Goal: Transaction & Acquisition: Purchase product/service

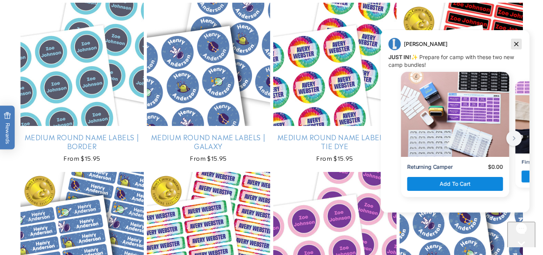
click at [520, 44] on icon "Dismiss campaign" at bounding box center [517, 43] width 8 height 9
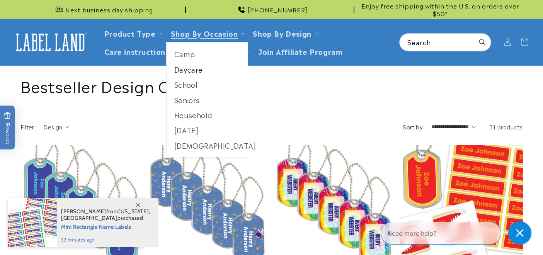
click at [186, 72] on link "Daycare" at bounding box center [208, 69] width 82 height 15
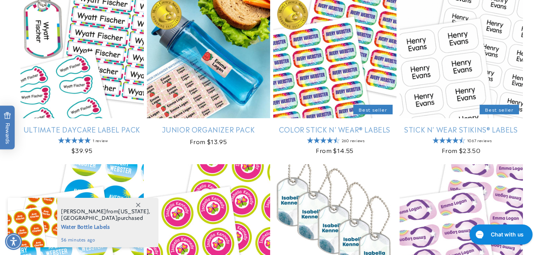
scroll to position [160, 0]
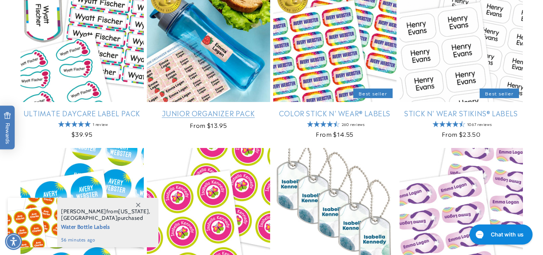
click at [197, 109] on link "Junior Organizer Pack" at bounding box center [208, 113] width 123 height 9
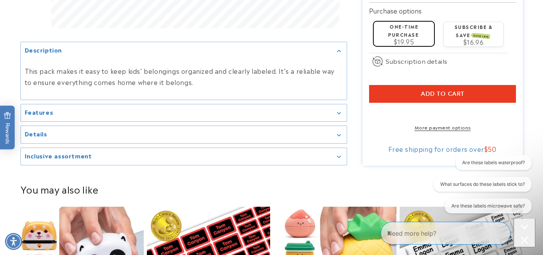
scroll to position [595, 0]
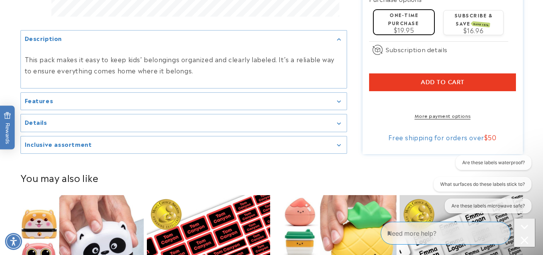
click at [336, 99] on div "Features" at bounding box center [184, 102] width 318 height 6
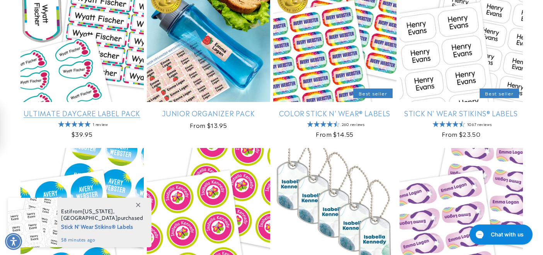
click at [45, 109] on link "Ultimate Daycare Label Pack" at bounding box center [81, 113] width 123 height 9
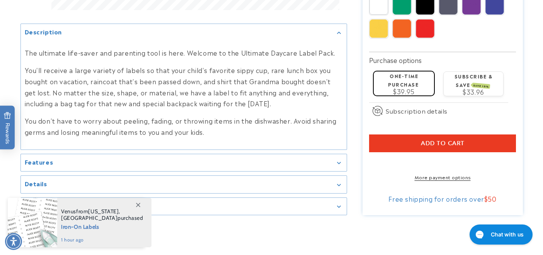
scroll to position [616, 0]
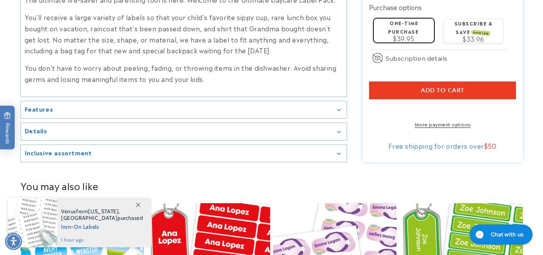
click at [344, 108] on summary "Features" at bounding box center [184, 109] width 326 height 17
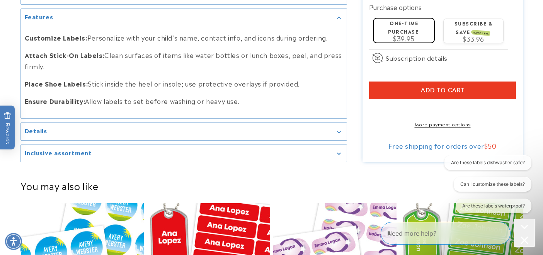
scroll to position [0, 0]
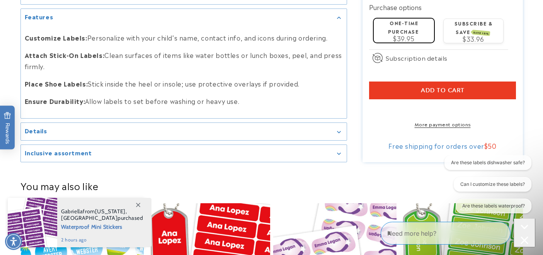
click at [337, 131] on icon "Gallery Viewer" at bounding box center [339, 132] width 4 height 2
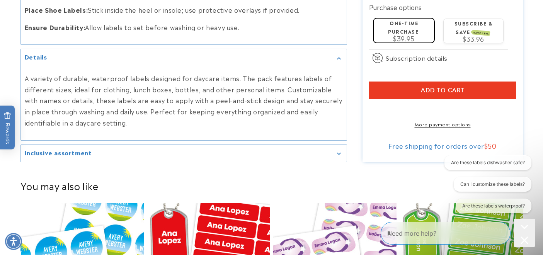
click at [336, 151] on div "Inclusive assortment" at bounding box center [184, 154] width 318 height 6
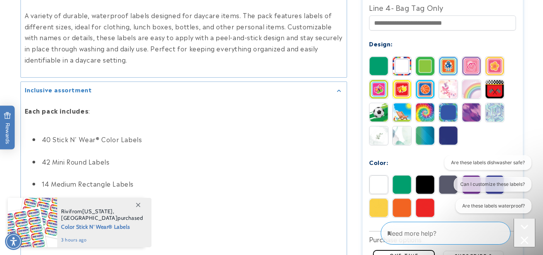
scroll to position [643, 0]
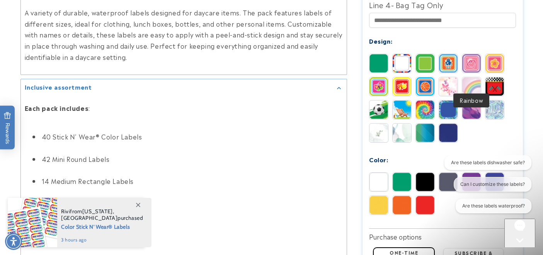
click at [471, 83] on img at bounding box center [471, 86] width 19 height 19
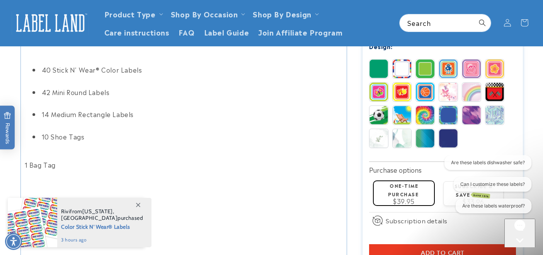
scroll to position [679, 0]
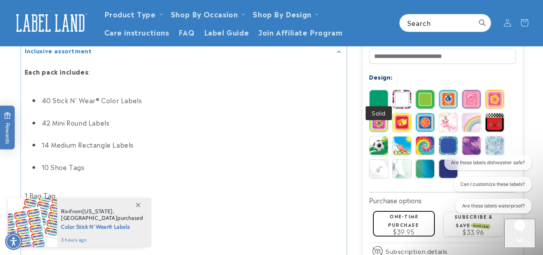
click at [373, 92] on img at bounding box center [379, 99] width 19 height 19
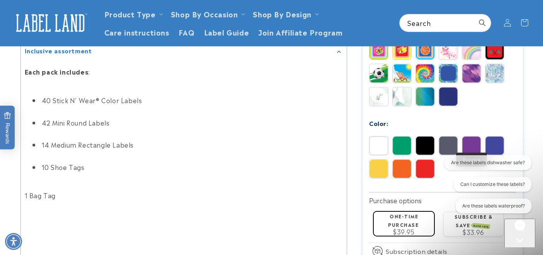
click at [474, 136] on img at bounding box center [471, 145] width 19 height 19
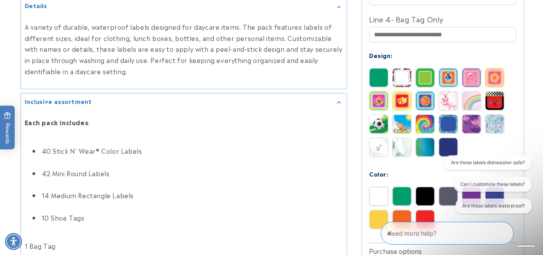
scroll to position [635, 0]
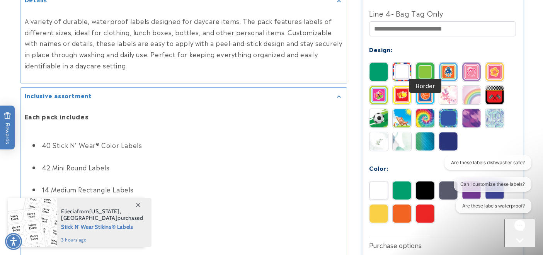
click at [423, 69] on img at bounding box center [425, 72] width 19 height 19
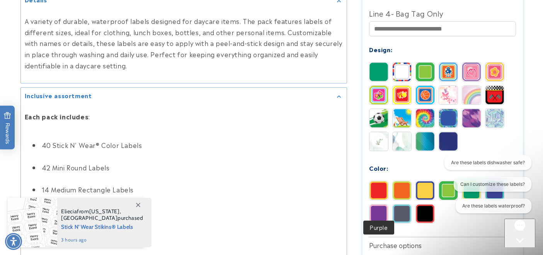
click at [377, 205] on img at bounding box center [379, 214] width 19 height 19
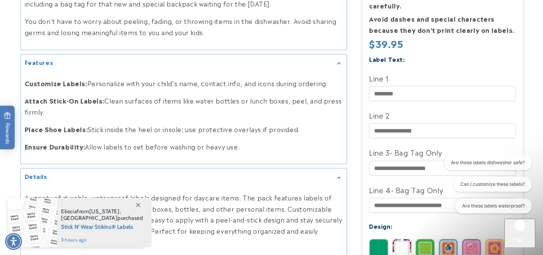
scroll to position [472, 0]
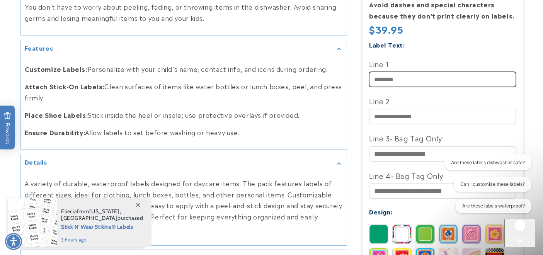
click at [459, 74] on input "Line 1" at bounding box center [442, 79] width 147 height 15
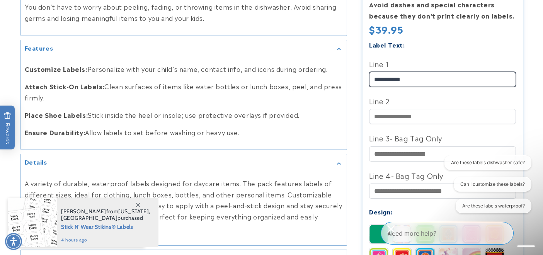
type input "**********"
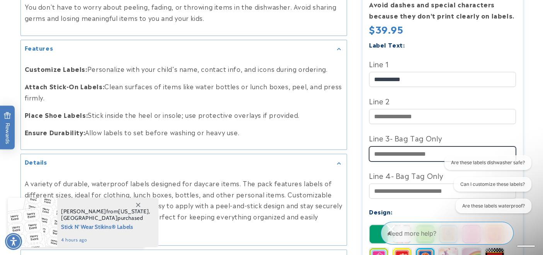
click at [471, 147] on input "Line 3- Bag Tag Only" at bounding box center [442, 154] width 147 height 15
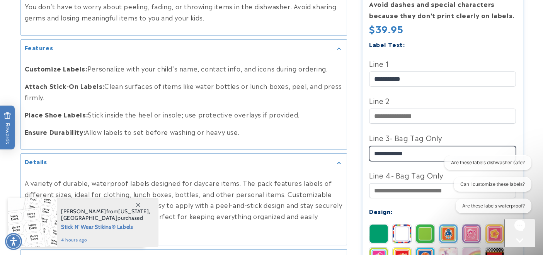
type input "**********"
click at [534, 121] on div at bounding box center [271, 83] width 541 height 959
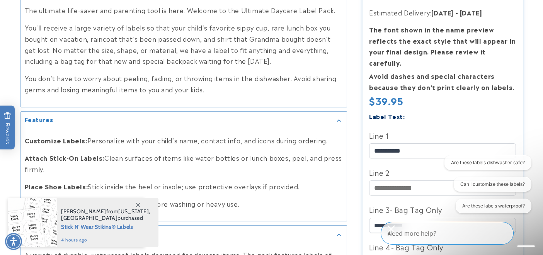
scroll to position [412, 0]
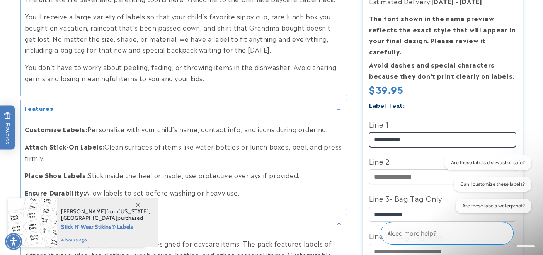
click at [413, 134] on input "**********" at bounding box center [442, 139] width 147 height 15
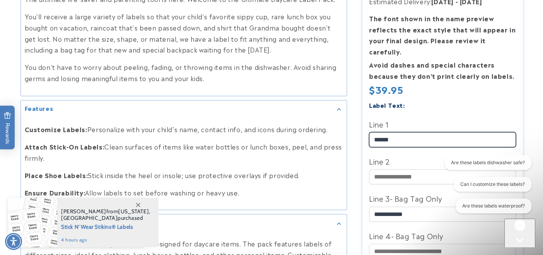
type input "*****"
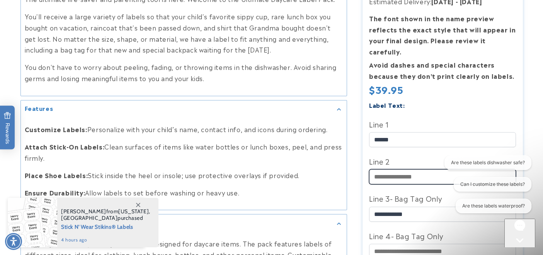
click at [392, 172] on input "Line 2" at bounding box center [442, 176] width 147 height 15
type input "*****"
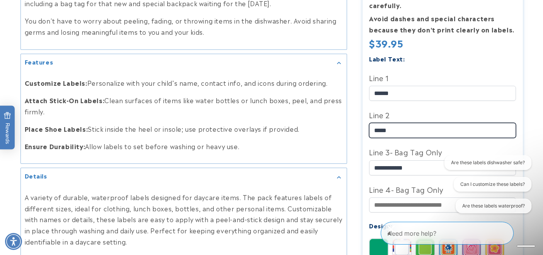
scroll to position [481, 0]
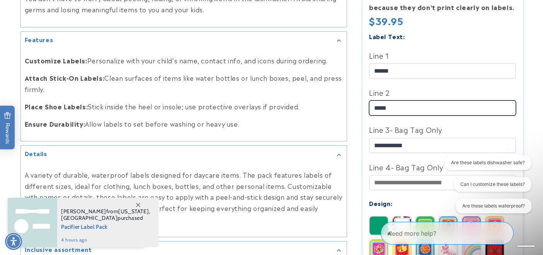
drag, startPoint x: 418, startPoint y: 102, endPoint x: 357, endPoint y: 99, distance: 61.2
click at [357, 99] on div "Ultimate Daycare Label Pack Ultimate Daycare Label Pack 1 Review Estimated Deli…" at bounding box center [435, 75] width 176 height 959
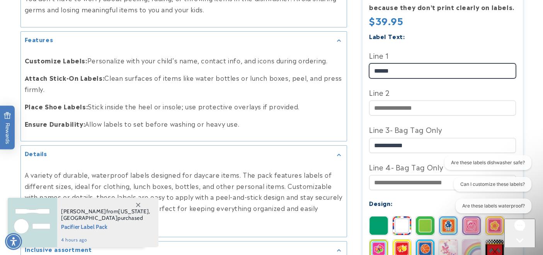
click at [408, 63] on input "*****" at bounding box center [442, 70] width 147 height 15
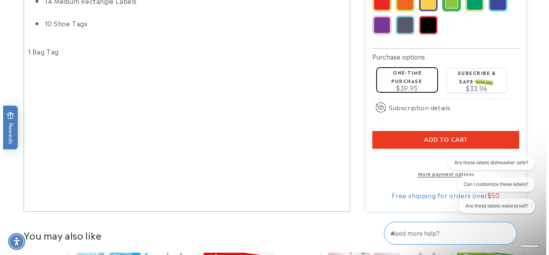
scroll to position [826, 0]
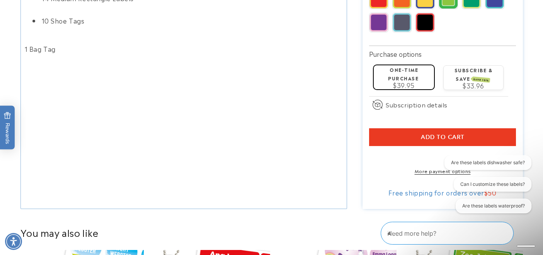
type input "**********"
click at [497, 131] on button "Add to cart" at bounding box center [442, 137] width 147 height 18
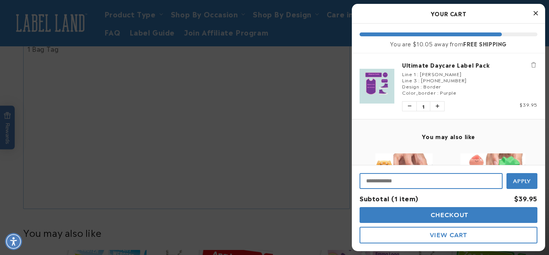
click at [454, 182] on input "Input Discount" at bounding box center [431, 181] width 143 height 16
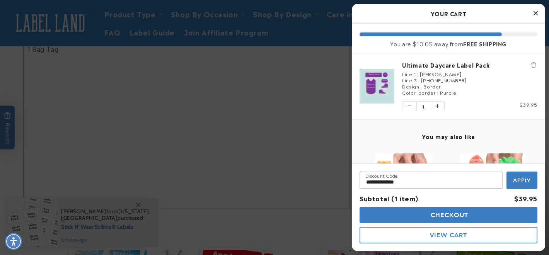
click at [532, 179] on button "Apply" at bounding box center [522, 180] width 31 height 17
type input "**********"
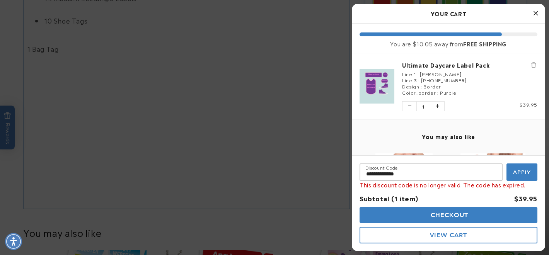
click at [172, 216] on div at bounding box center [274, 127] width 549 height 255
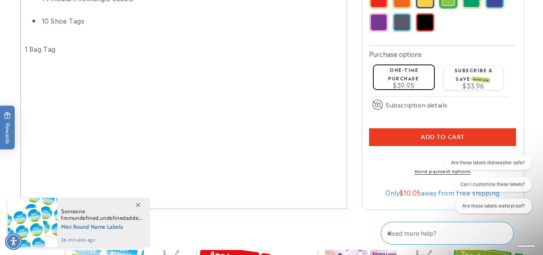
click at [469, 130] on button "Add to cart" at bounding box center [442, 137] width 147 height 18
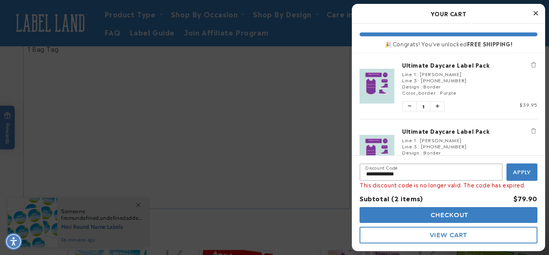
click at [531, 131] on icon "Remove Ultimate Daycare Label Pack" at bounding box center [533, 130] width 5 height 5
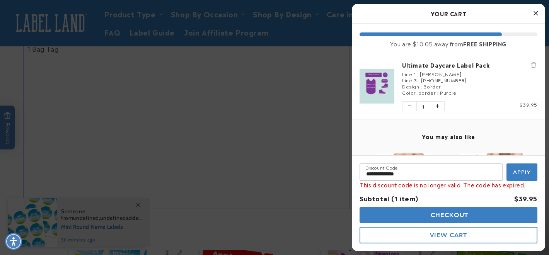
click at [446, 210] on button "Checkout" at bounding box center [449, 215] width 178 height 16
